Goal: Find specific page/section: Find specific page/section

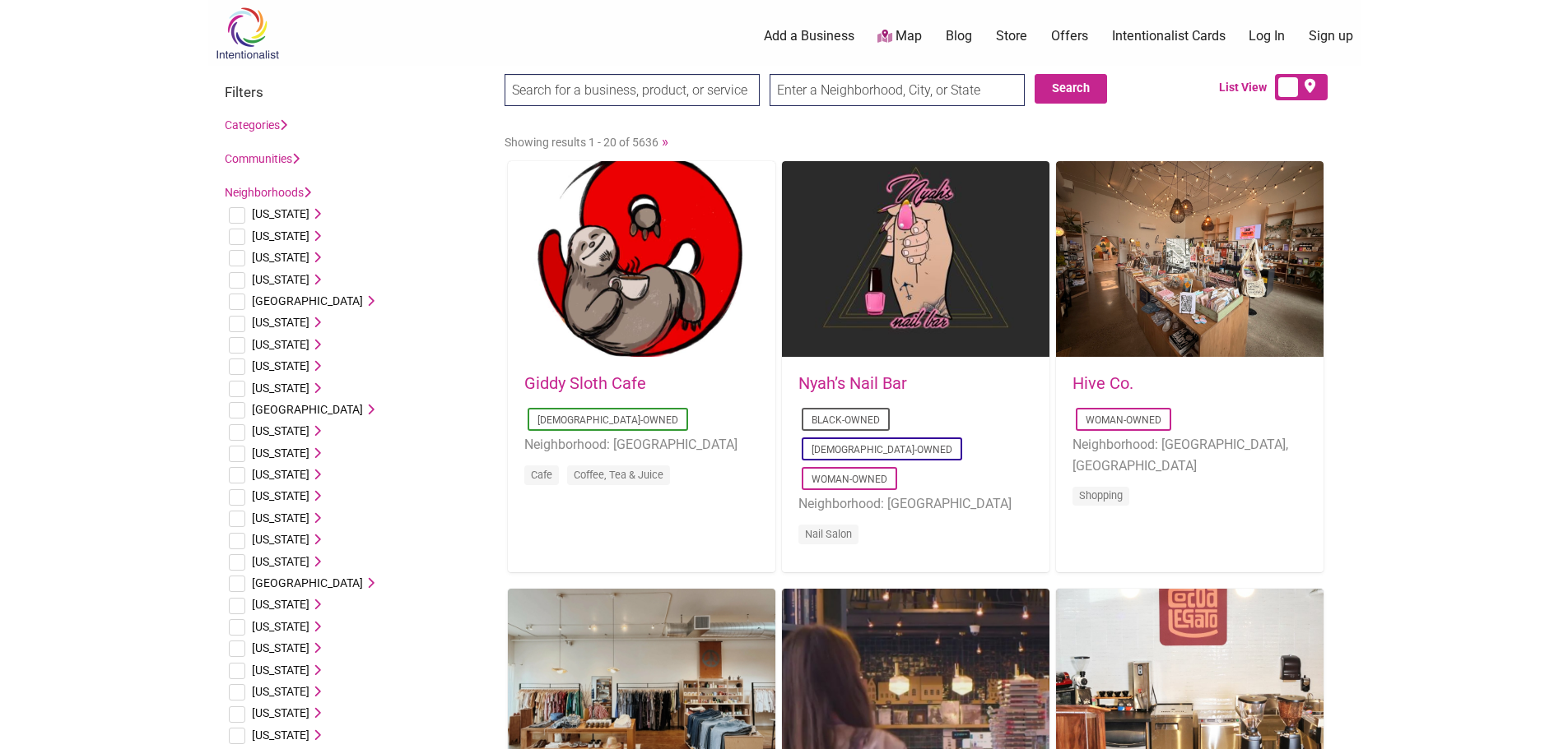
click at [619, 69] on div "Search Search List View" at bounding box center [784, 95] width 1152 height 59
click at [618, 71] on div "Search Search List View" at bounding box center [784, 95] width 1152 height 59
click at [615, 87] on input "search" at bounding box center [632, 90] width 255 height 32
click at [667, 87] on input "search" at bounding box center [632, 90] width 255 height 32
type input "[PERSON_NAME]'s"
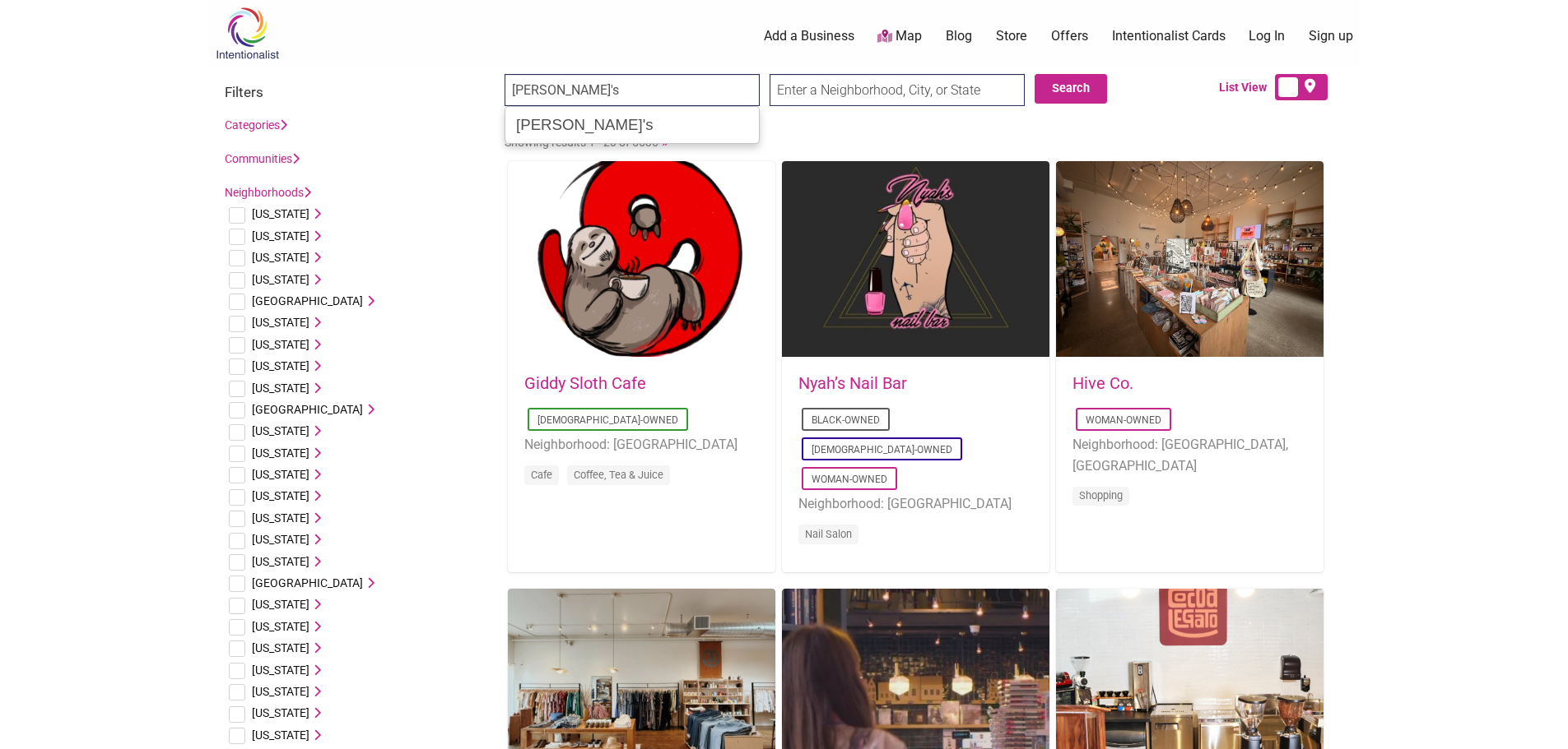
click at [505, 74] on input "Search" at bounding box center [536, 91] width 63 height 34
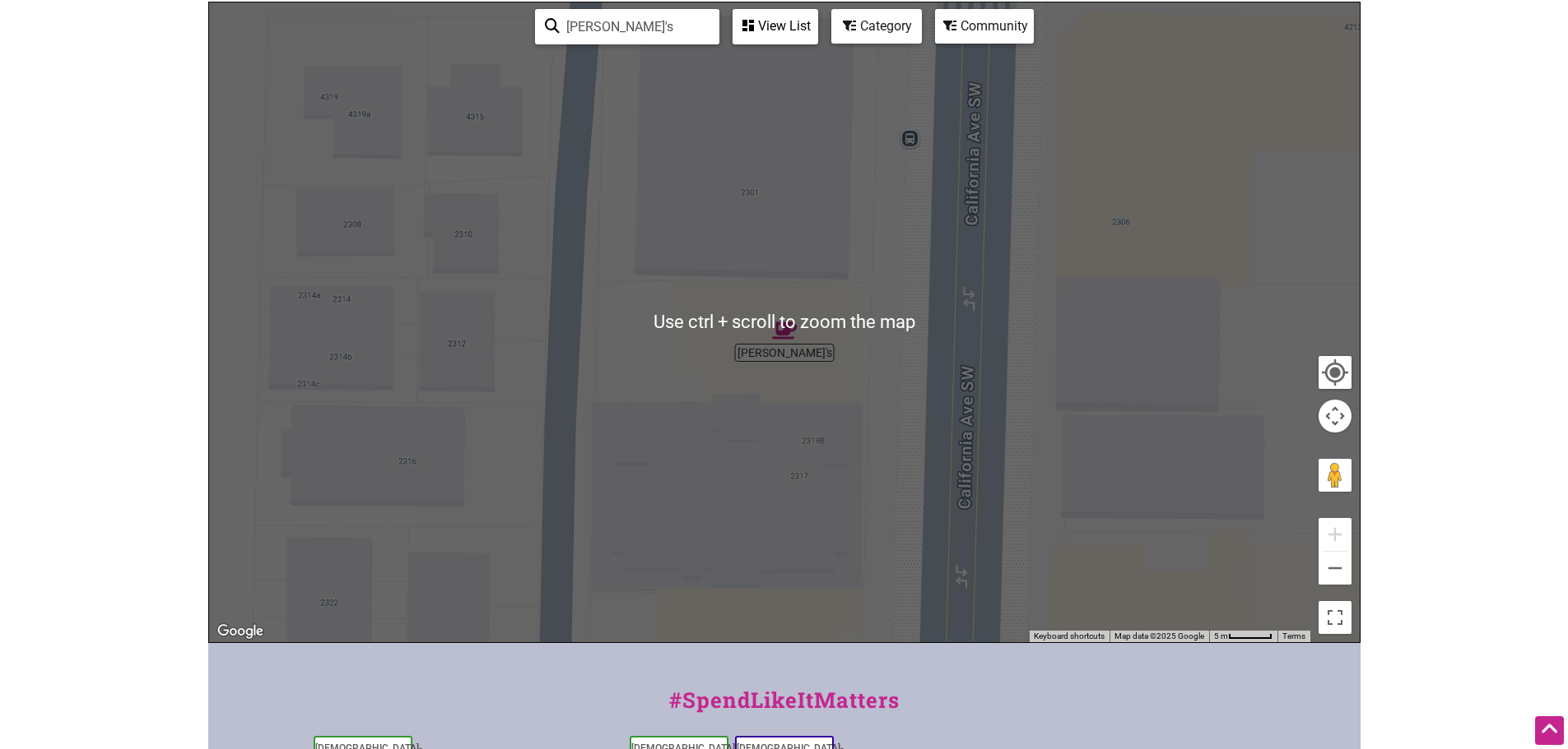
scroll to position [505, 0]
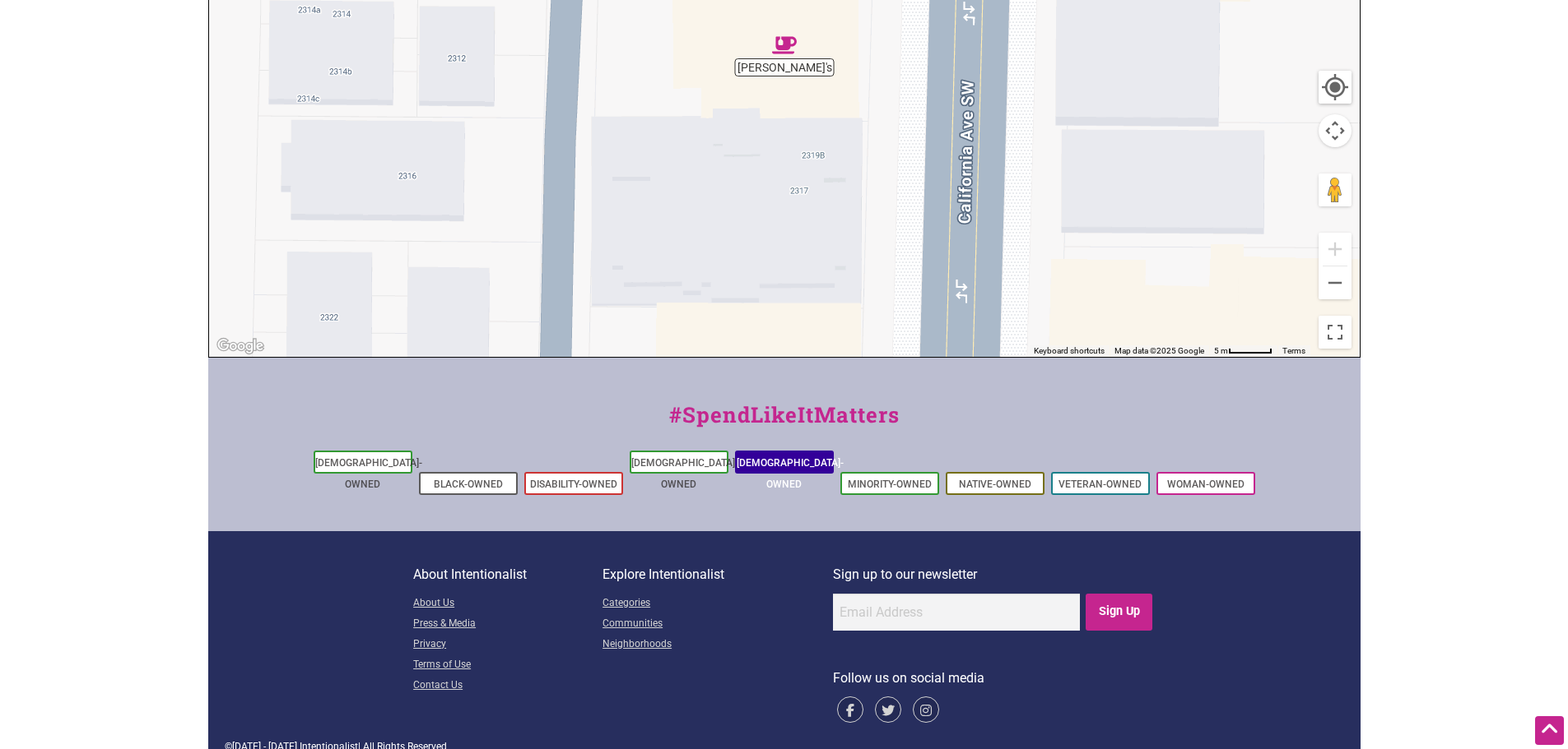
click at [822, 463] on li "[DEMOGRAPHIC_DATA]-Owned" at bounding box center [784, 463] width 98 height 23
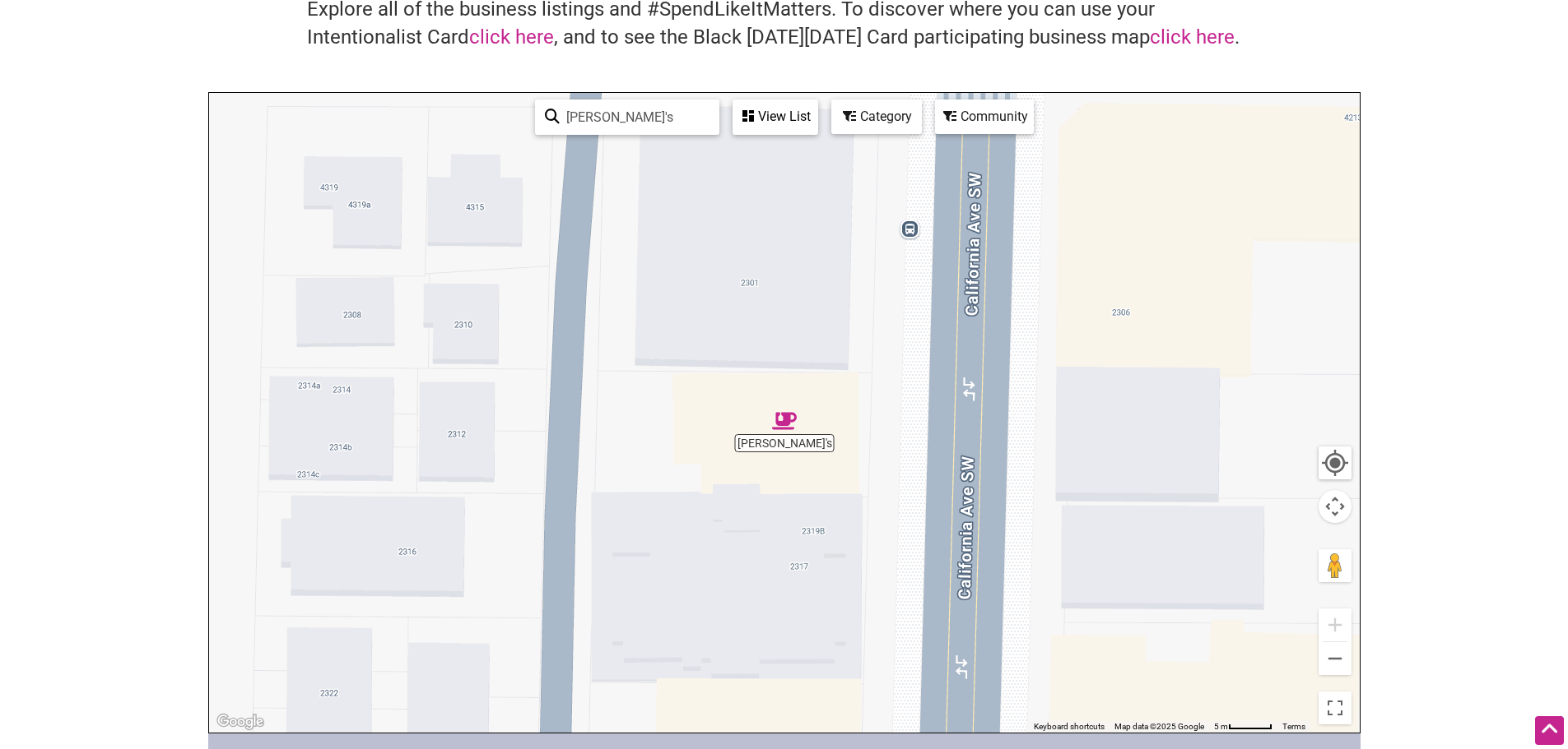
scroll to position [0, 0]
